Goal: Information Seeking & Learning: Learn about a topic

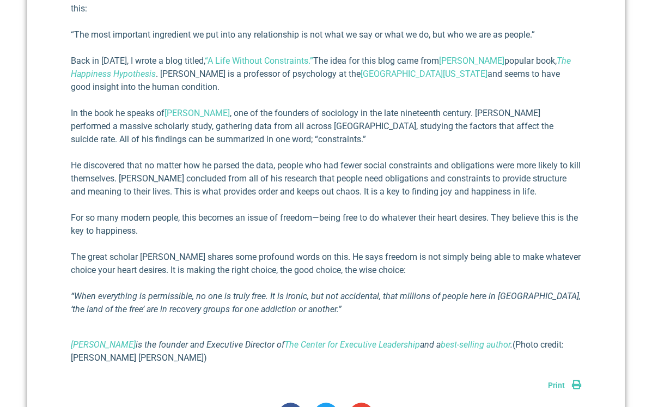
scroll to position [721, 0]
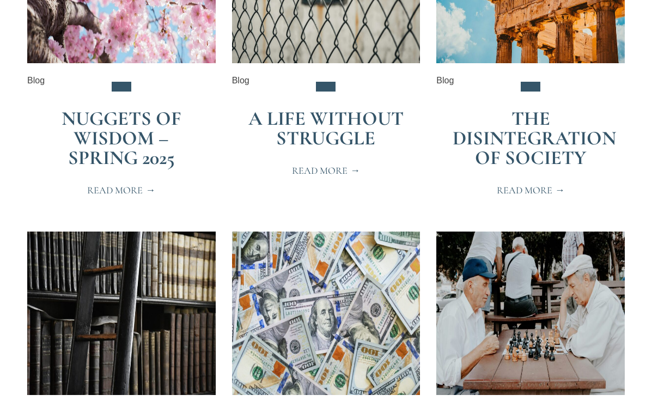
scroll to position [709, 0]
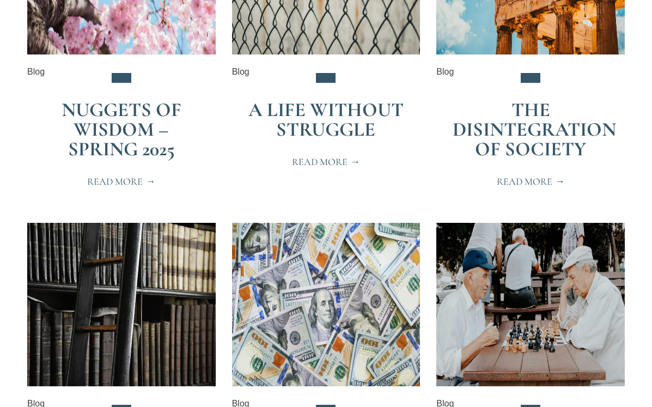
click at [312, 117] on link "A Life Without Struggle" at bounding box center [325, 119] width 155 height 43
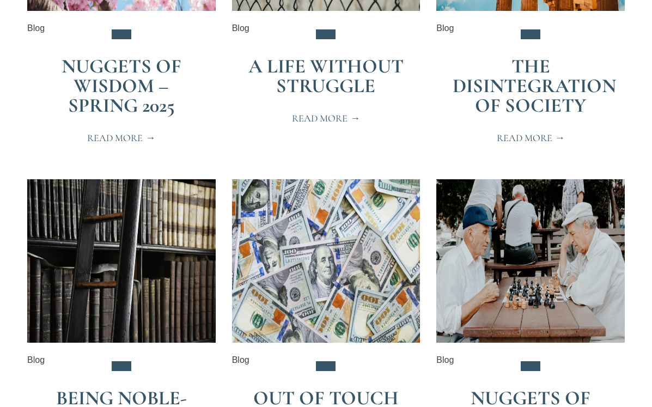
scroll to position [751, 0]
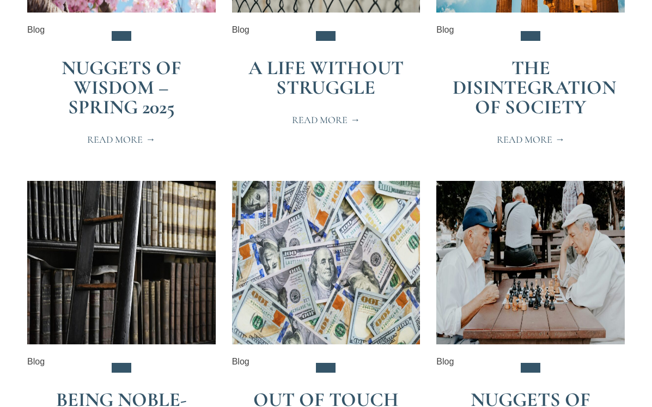
click at [473, 85] on link "The Disintegration of Society" at bounding box center [533, 87] width 163 height 63
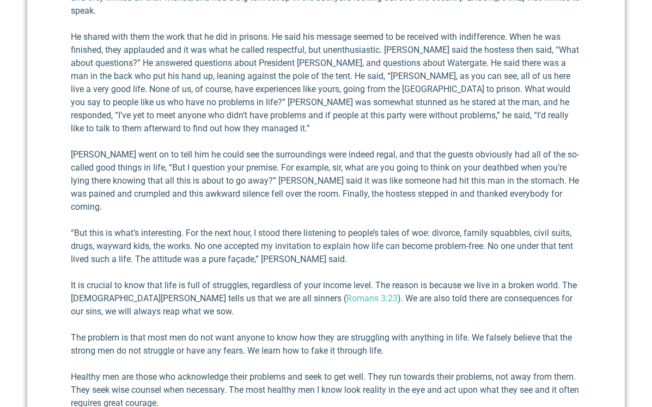
scroll to position [531, 0]
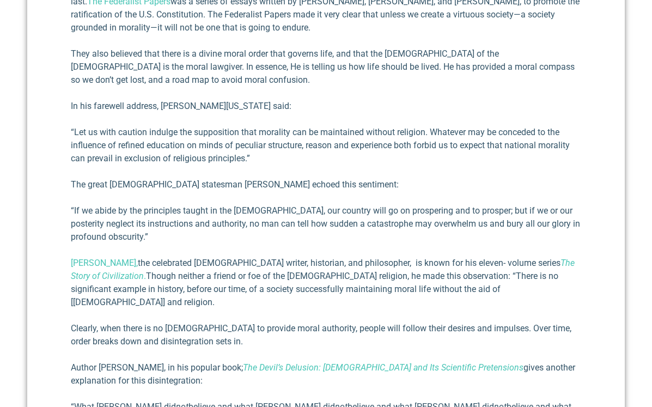
scroll to position [664, 0]
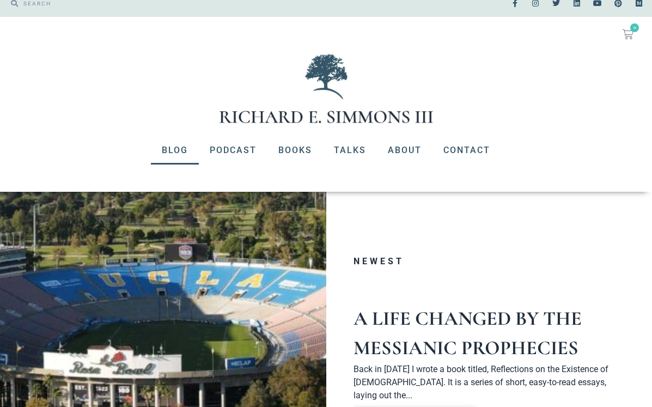
scroll to position [13, 0]
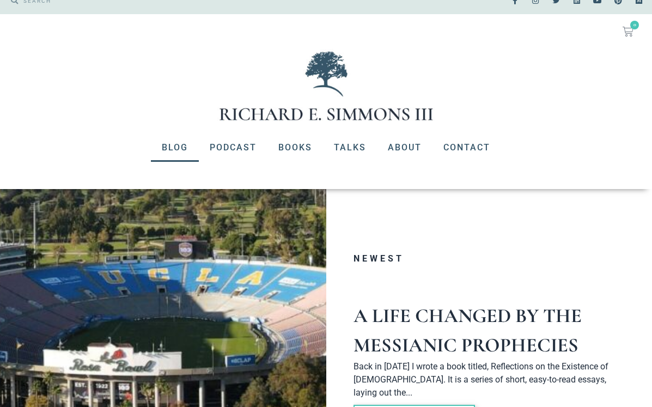
click at [177, 149] on link "Blog" at bounding box center [175, 147] width 48 height 28
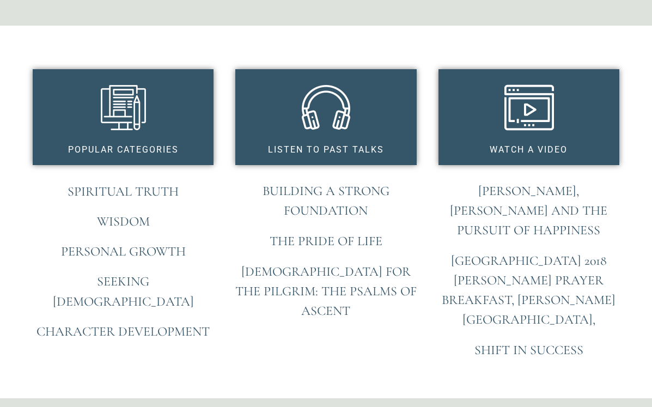
scroll to position [829, 0]
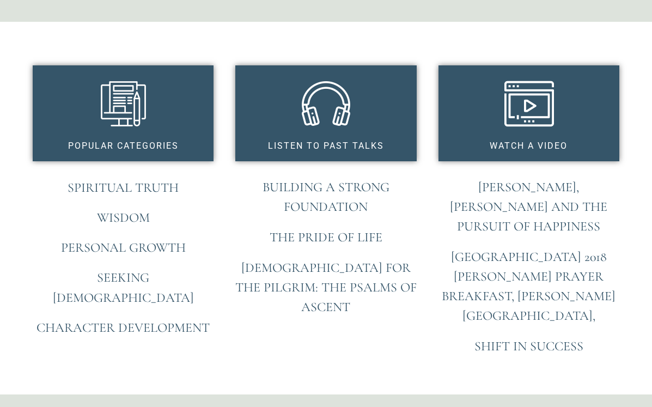
click at [315, 179] on link "Building A Strong Foundation" at bounding box center [325, 196] width 127 height 35
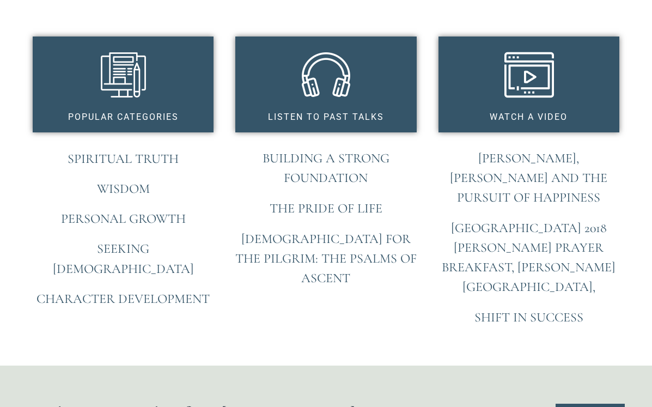
scroll to position [859, 0]
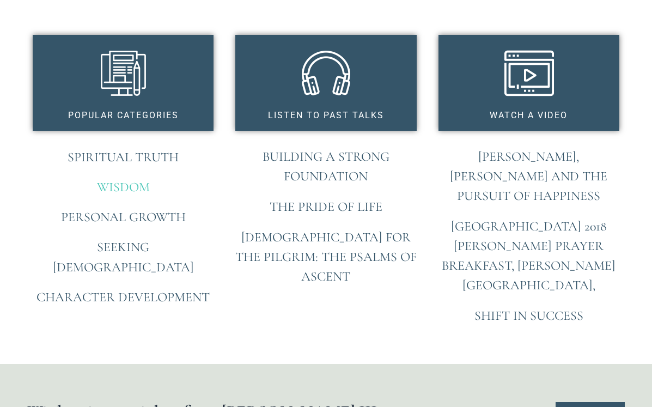
click at [139, 179] on link "Wisdom" at bounding box center [123, 187] width 53 height 16
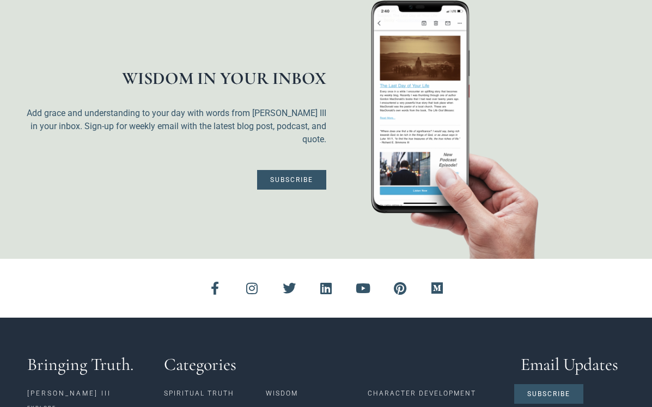
scroll to position [413, 0]
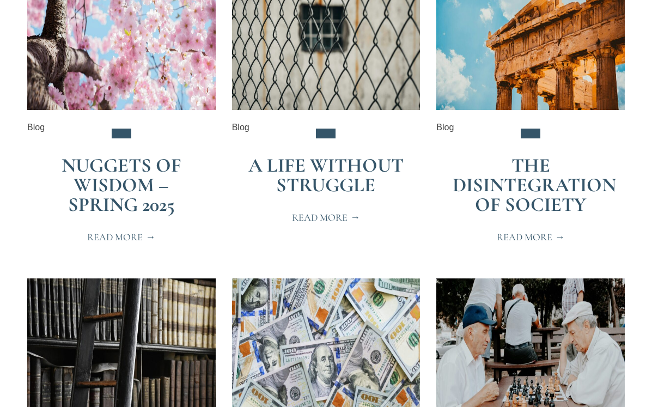
scroll to position [638, 0]
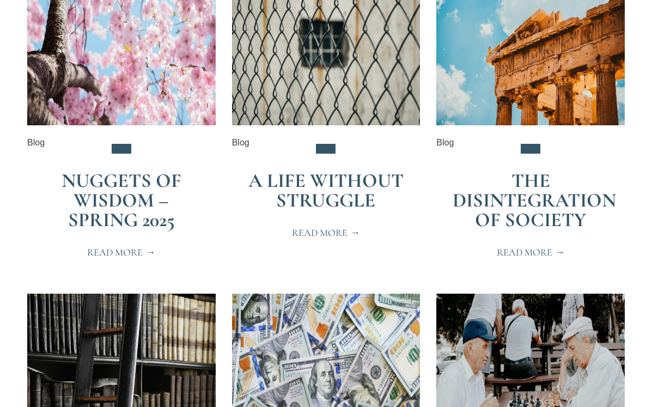
click at [508, 202] on link "The Disintegration of Society" at bounding box center [533, 200] width 163 height 63
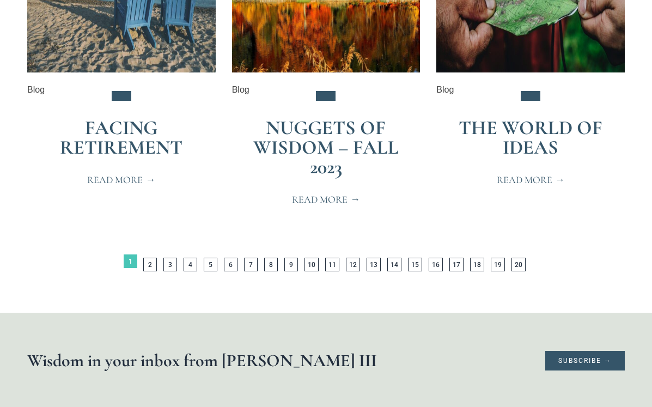
scroll to position [2389, 0]
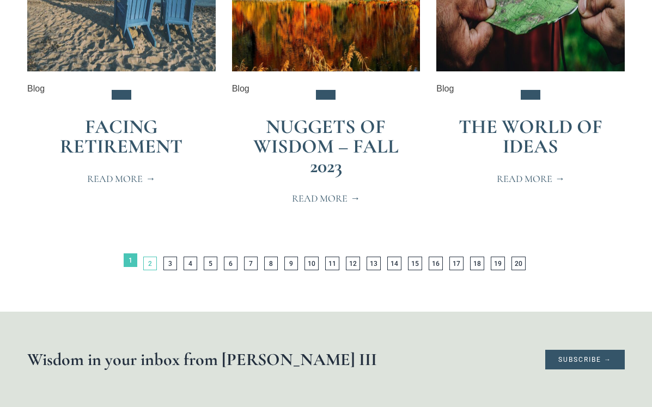
click at [151, 262] on link "Page 2" at bounding box center [150, 263] width 14 height 14
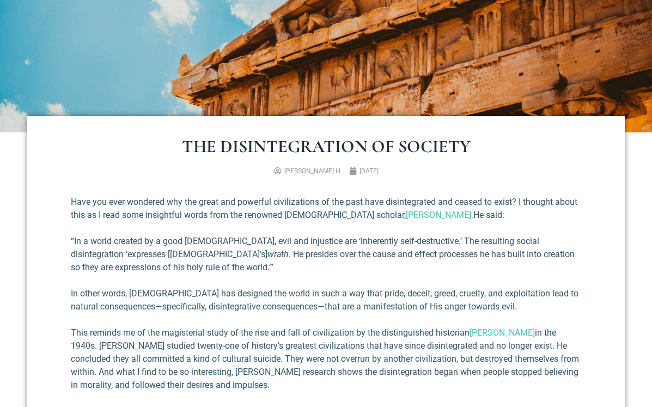
scroll to position [242, 0]
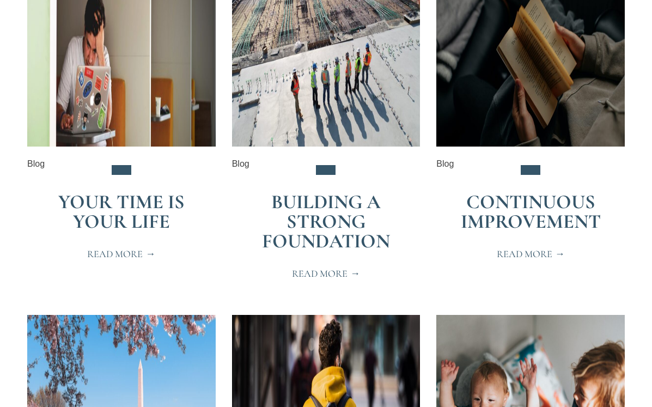
scroll to position [287, 0]
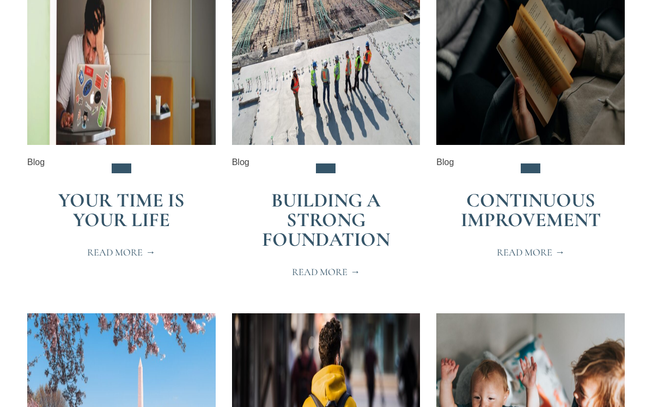
click at [310, 225] on link "Building A Strong Foundation" at bounding box center [326, 219] width 128 height 63
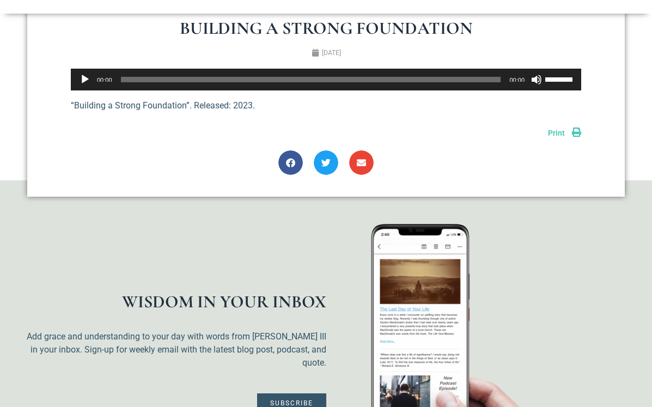
scroll to position [140, 0]
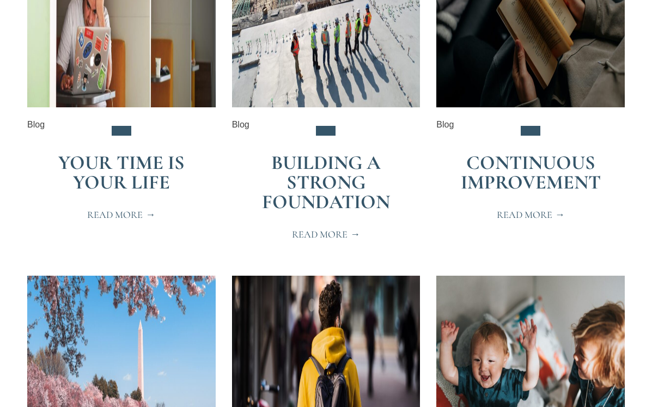
scroll to position [337, 0]
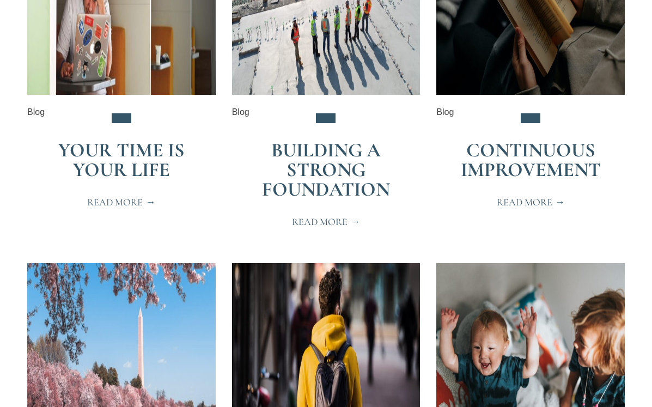
click at [317, 219] on span "Read More" at bounding box center [326, 222] width 68 height 10
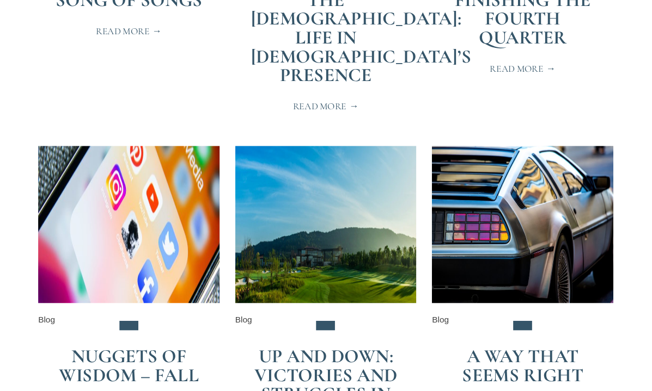
scroll to position [1482, 0]
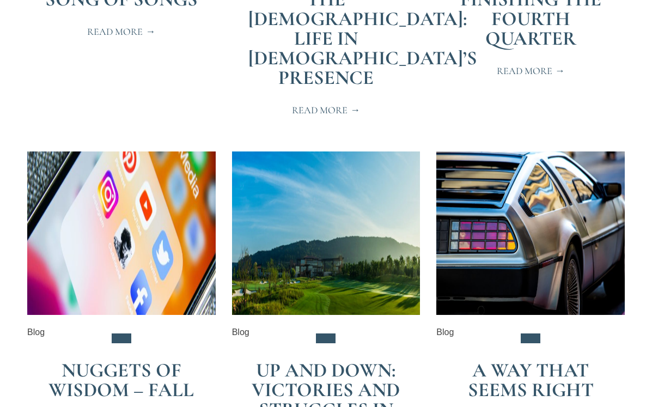
click at [514, 69] on span "Read More" at bounding box center [530, 71] width 68 height 10
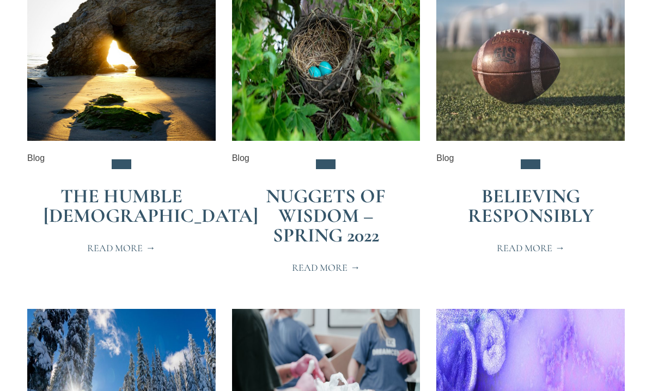
scroll to position [2027, 0]
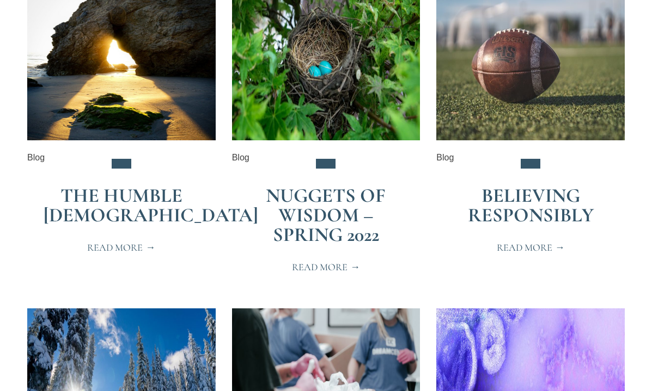
click at [127, 243] on span "Read More" at bounding box center [121, 248] width 68 height 10
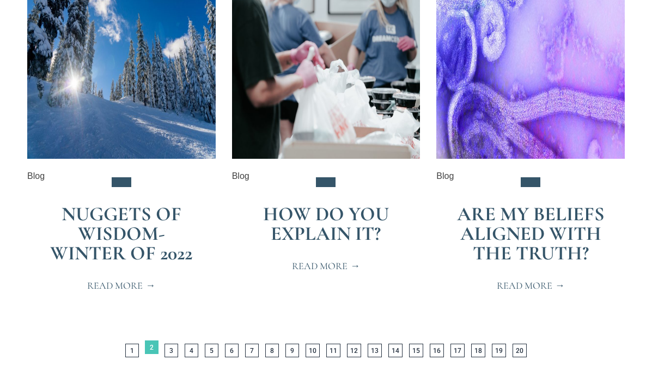
scroll to position [2341, 0]
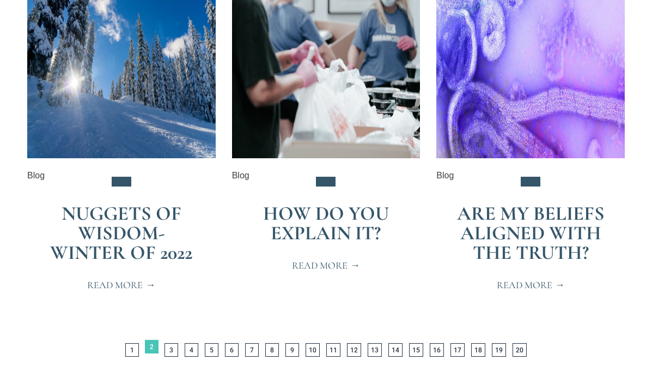
click at [525, 280] on span "Read More" at bounding box center [530, 285] width 68 height 10
click at [102, 202] on link "Nuggets of Wisdom-Winter of 2022" at bounding box center [121, 233] width 142 height 63
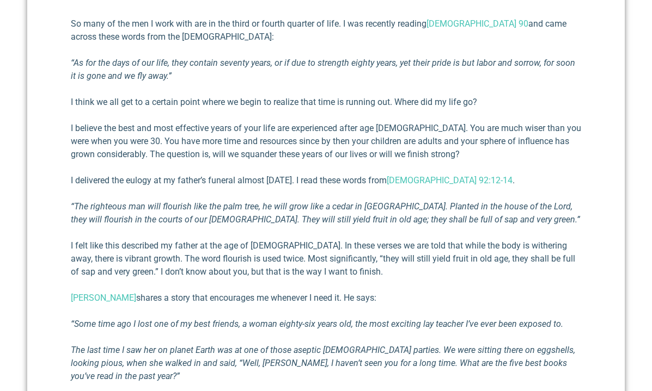
scroll to position [418, 0]
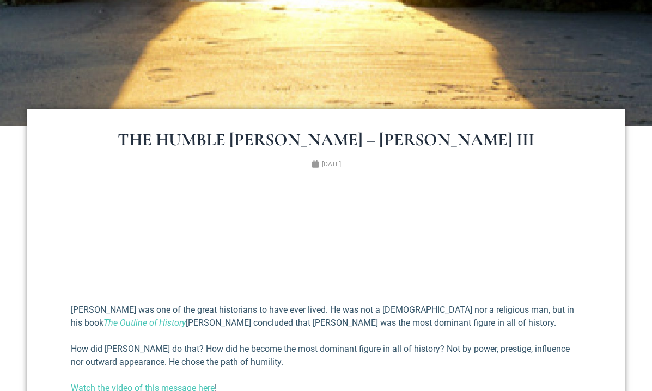
scroll to position [246, 0]
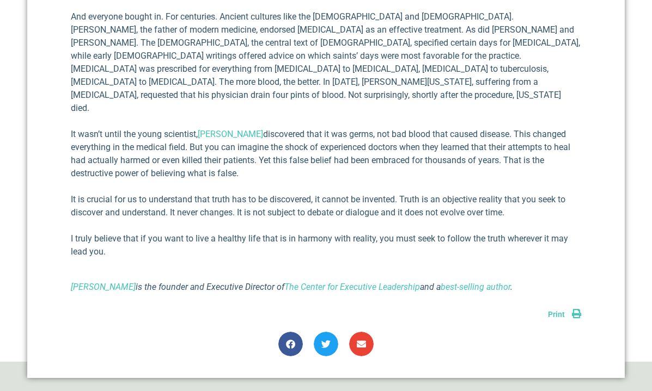
scroll to position [557, 0]
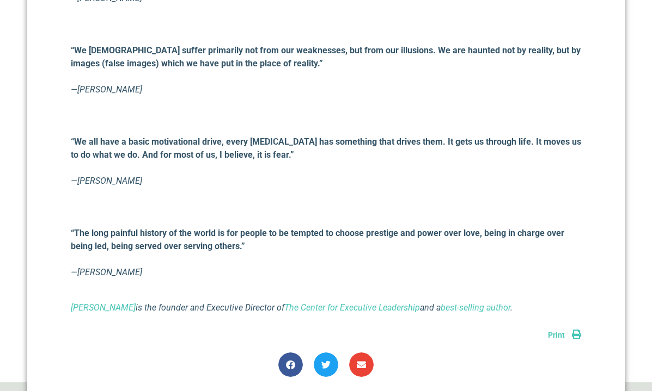
scroll to position [969, 0]
